Goal: Check status: Check status

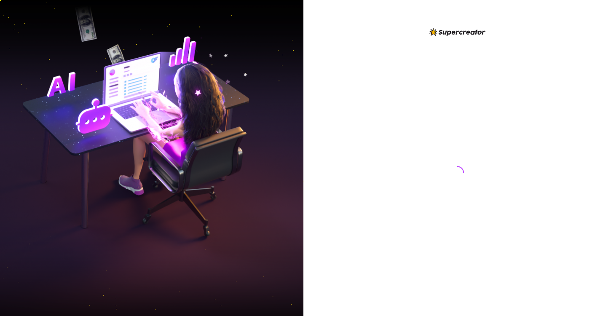
click at [296, 223] on img at bounding box center [151, 158] width 303 height 381
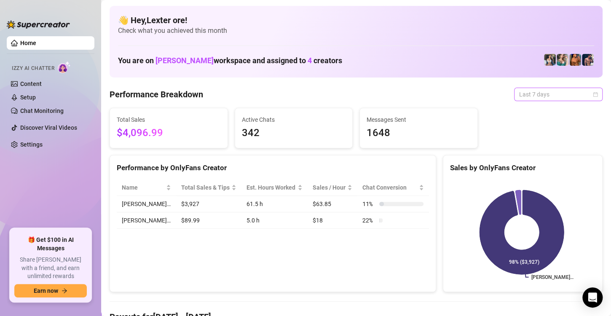
click at [543, 92] on span "Last 7 days" at bounding box center [558, 94] width 78 height 13
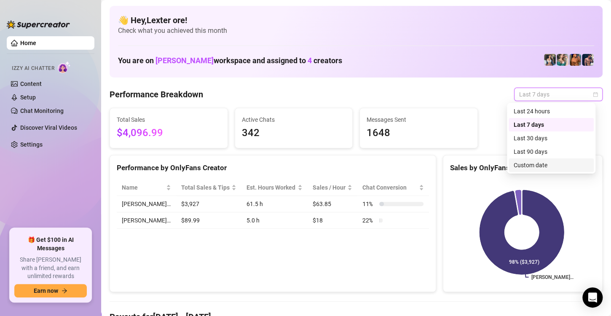
click at [515, 169] on div "Custom date" at bounding box center [551, 165] width 75 height 9
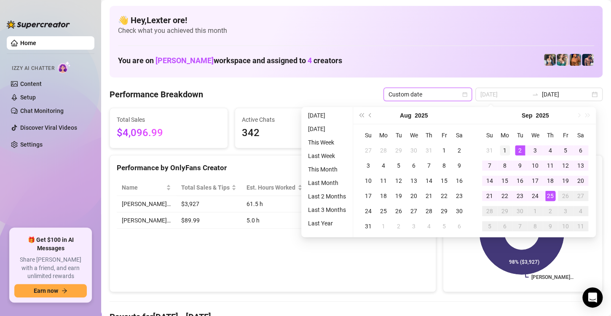
type input "[DATE]"
click at [501, 148] on div "1" at bounding box center [505, 150] width 10 height 10
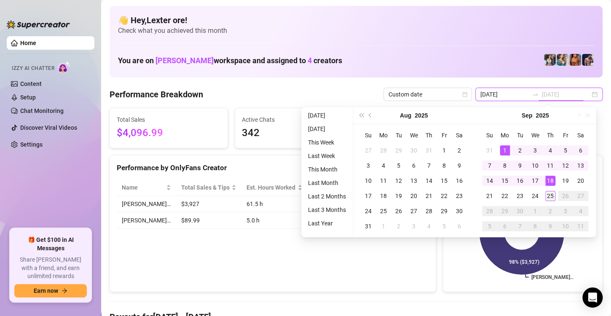
type input "[DATE]"
click at [553, 197] on div "25" at bounding box center [550, 196] width 10 height 10
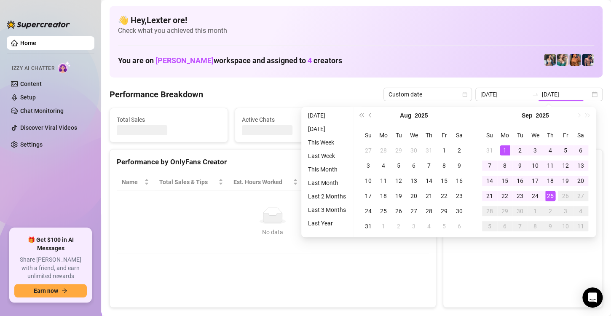
type input "[DATE]"
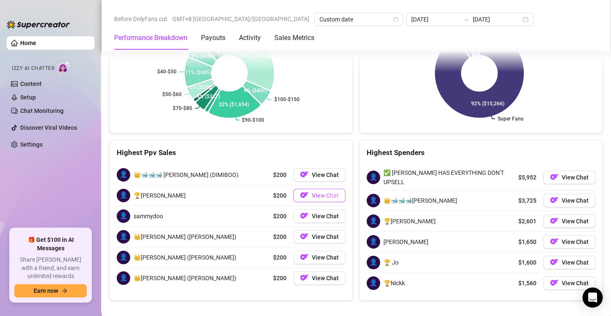
scroll to position [1374, 0]
click at [312, 192] on span "View Chat" at bounding box center [325, 195] width 27 height 7
